Goal: Task Accomplishment & Management: Manage account settings

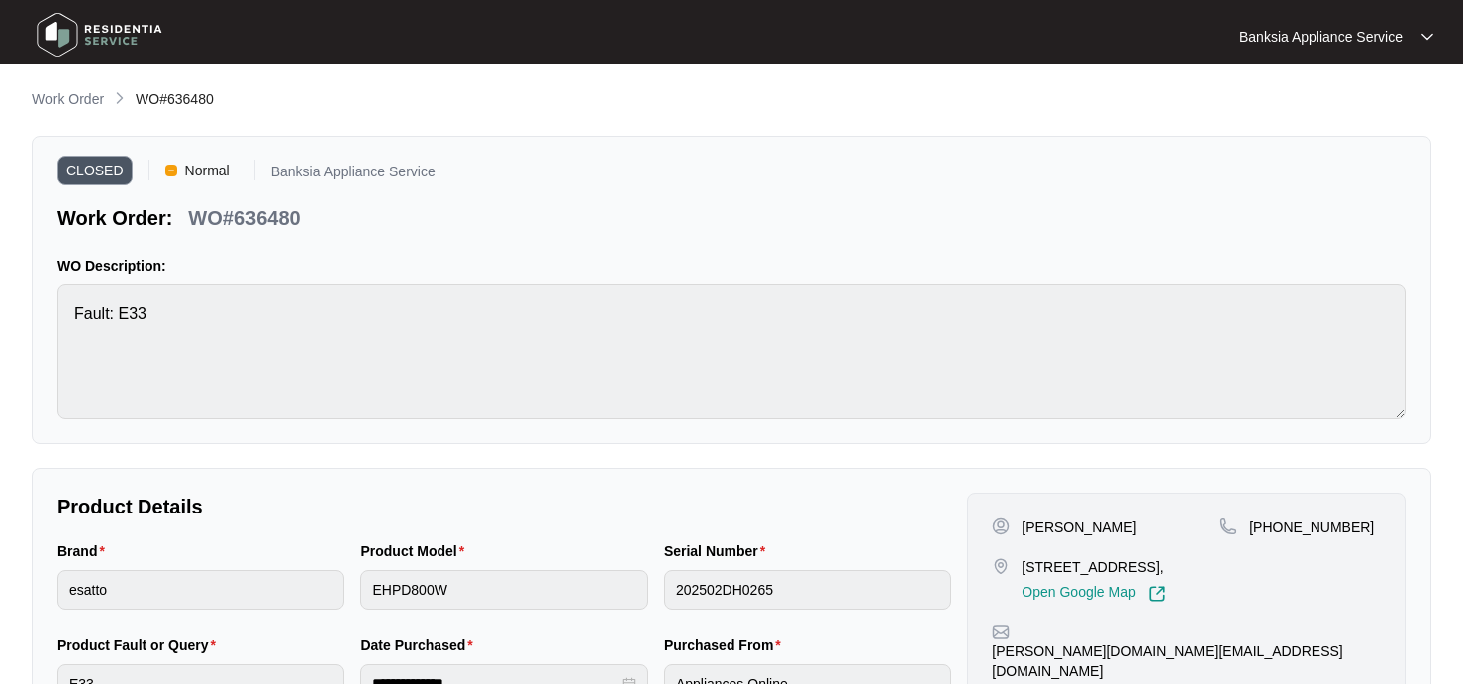
scroll to position [424, 0]
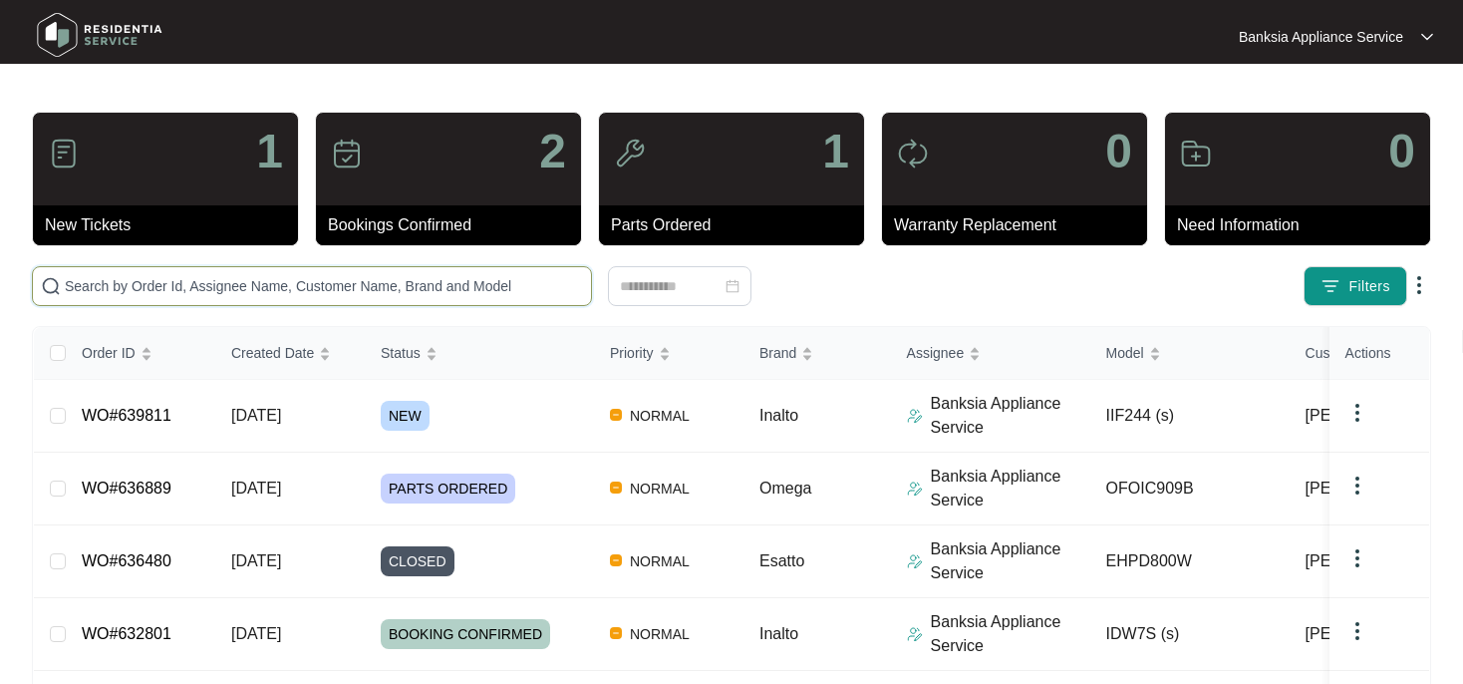
click at [165, 292] on input "text" at bounding box center [324, 286] width 518 height 22
click at [404, 290] on input "text" at bounding box center [324, 286] width 518 height 22
click at [281, 413] on span "[DATE]" at bounding box center [256, 415] width 50 height 17
click at [1091, 418] on td "IIF244 (s)" at bounding box center [1190, 416] width 199 height 73
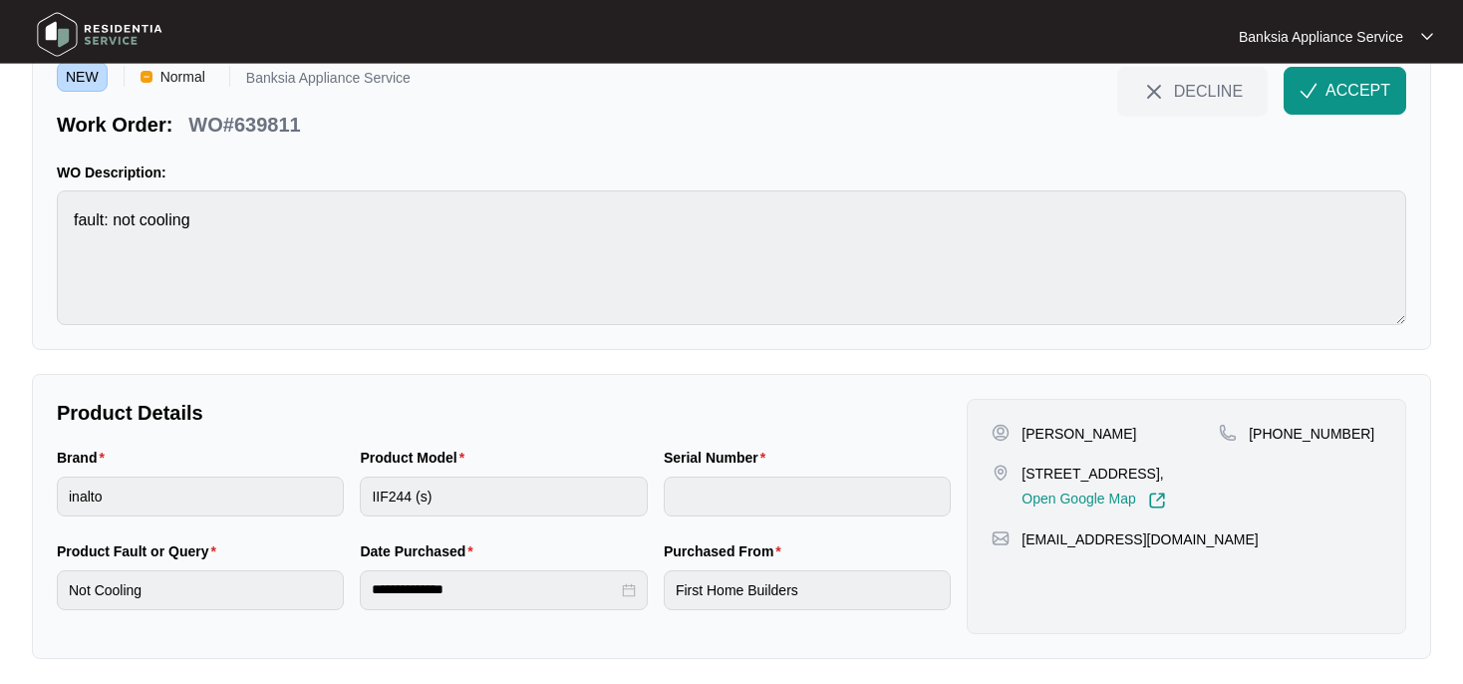
scroll to position [100, 0]
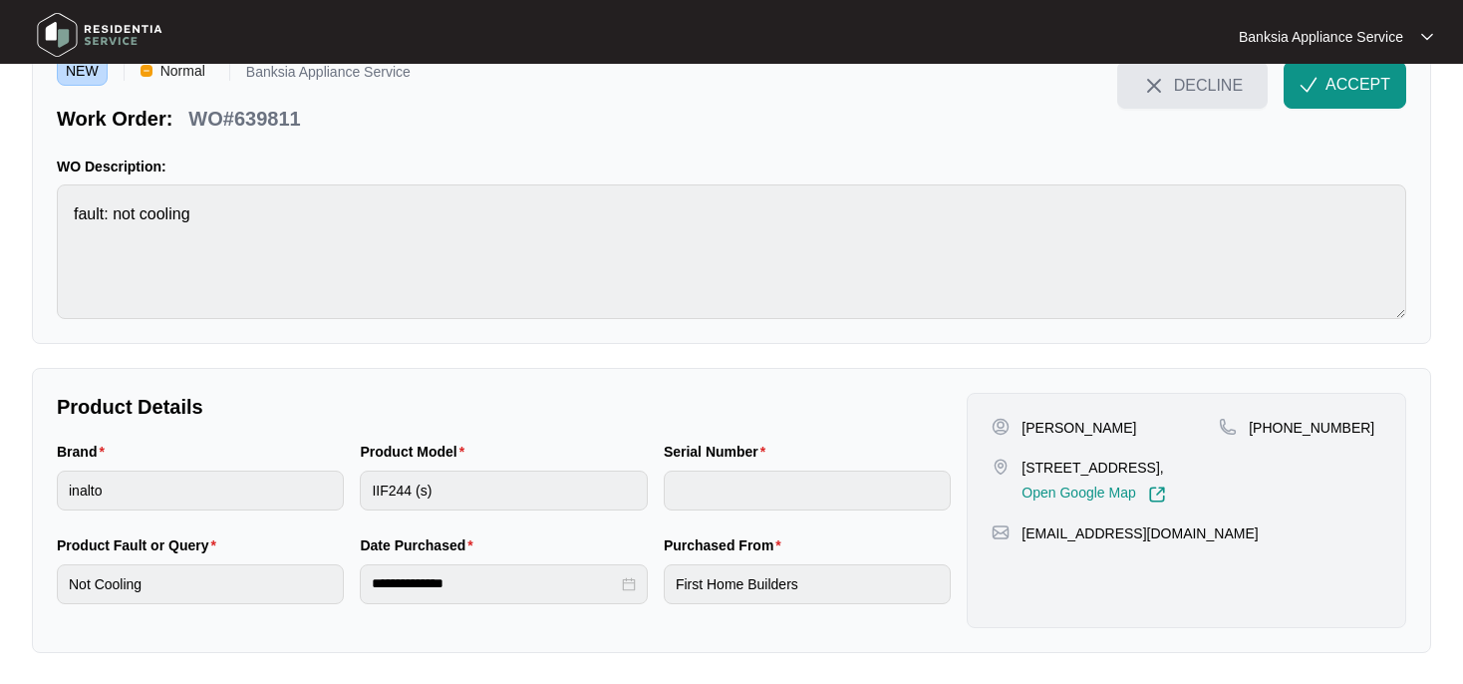
click at [1188, 86] on span "DECLINE" at bounding box center [1208, 85] width 69 height 22
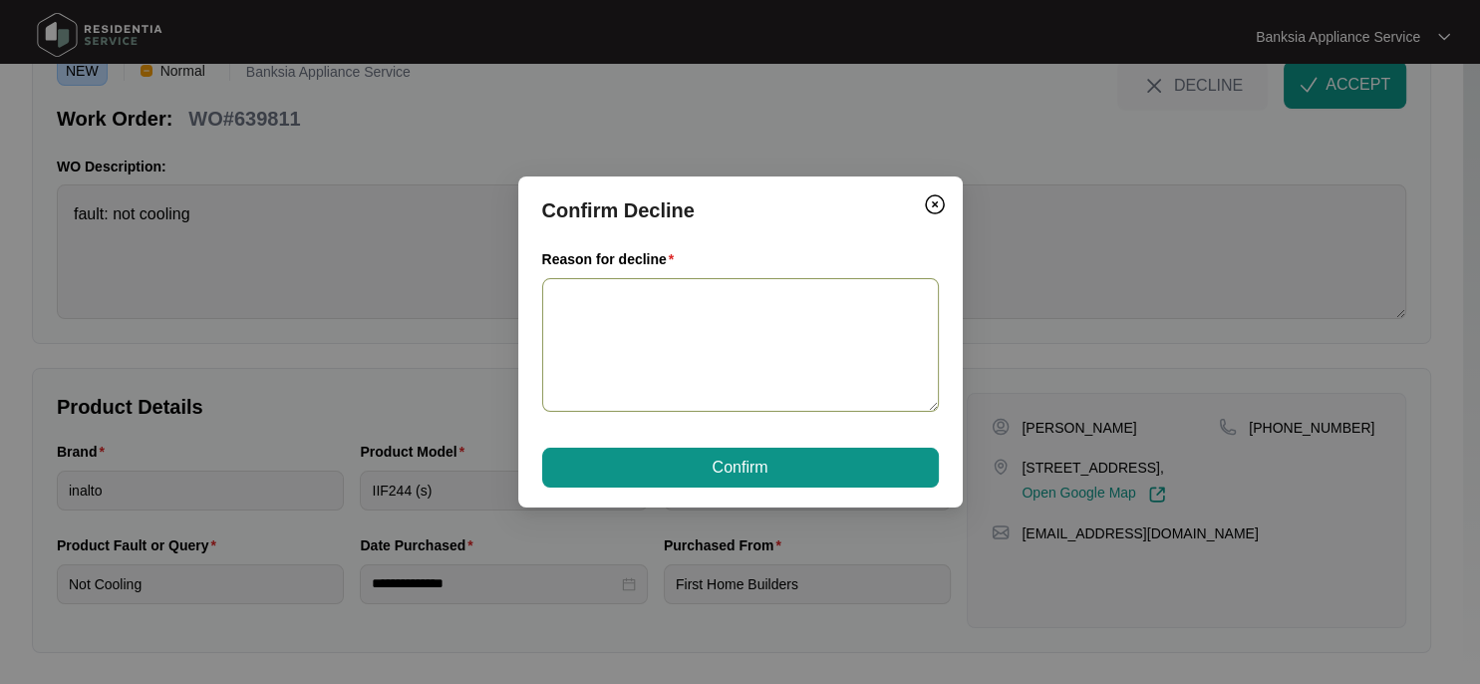
click at [690, 317] on textarea "Reason for decline" at bounding box center [740, 345] width 397 height 135
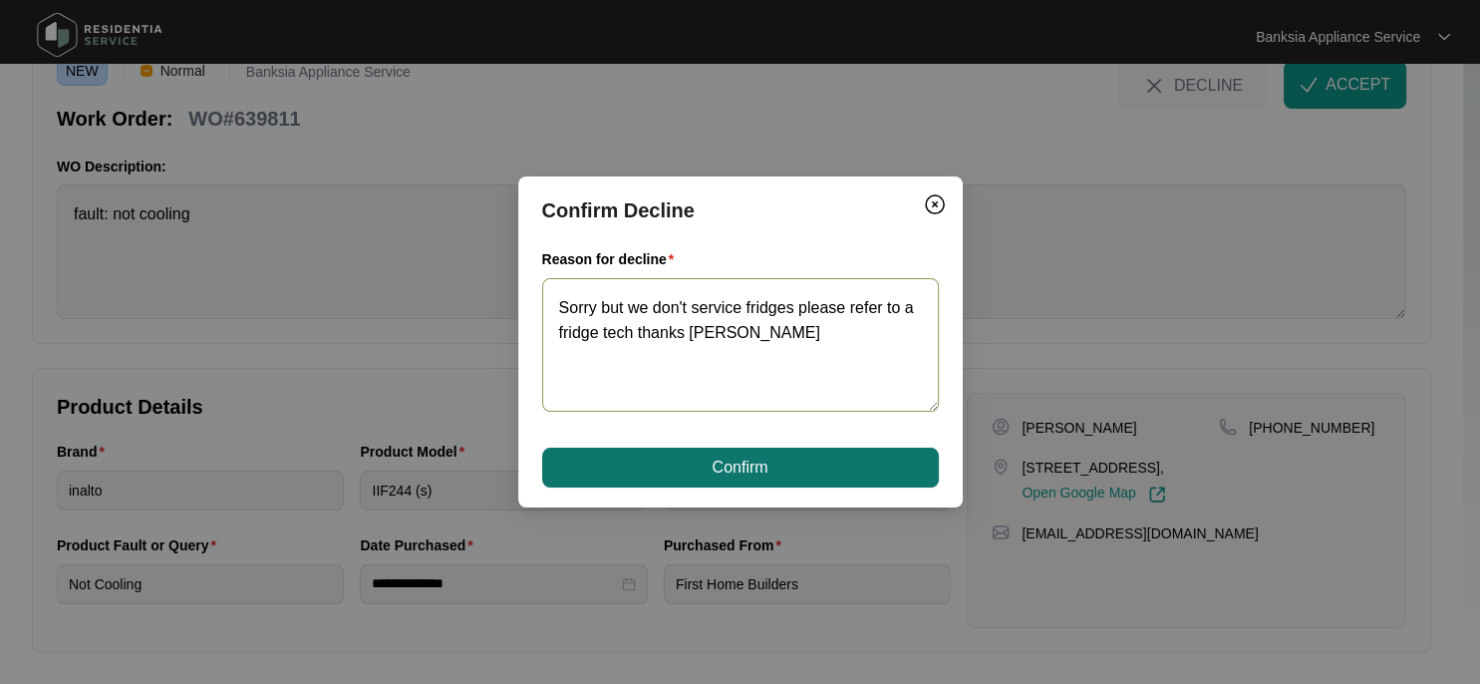
type textarea "Sorry but we don't service fridges please refer to a fridge tech thanks [PERSON…"
click at [791, 461] on button "Confirm" at bounding box center [740, 468] width 397 height 40
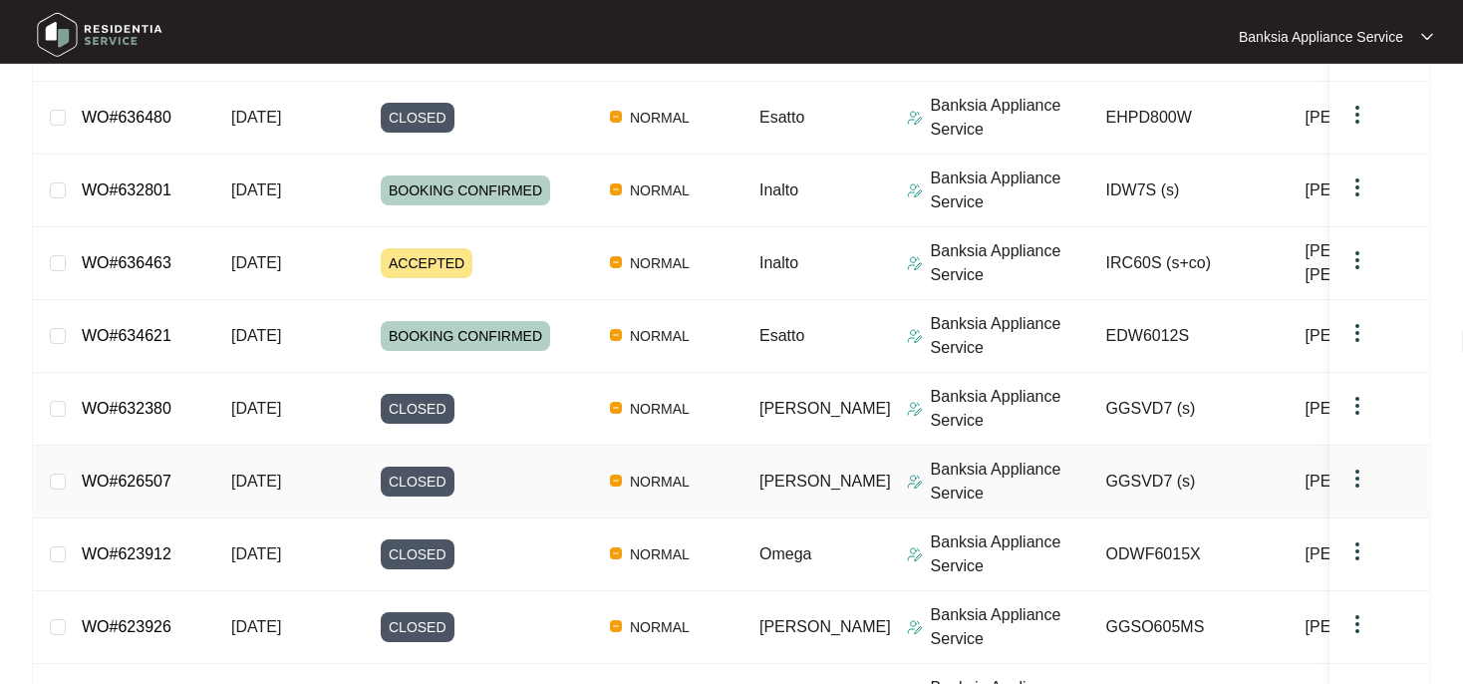
scroll to position [534, 0]
